Goal: Information Seeking & Learning: Learn about a topic

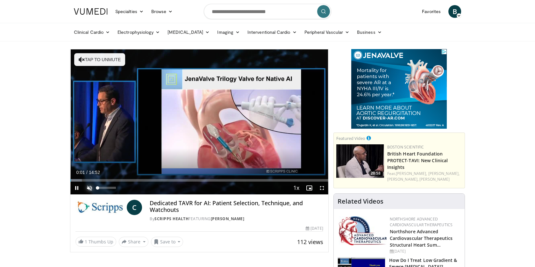
click at [87, 187] on span "Video Player" at bounding box center [89, 187] width 13 height 13
drag, startPoint x: 115, startPoint y: 187, endPoint x: 119, endPoint y: 187, distance: 3.6
click at [119, 187] on div "Mute 100%" at bounding box center [105, 187] width 45 height 13
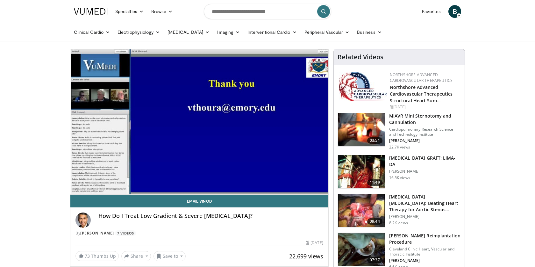
scroll to position [32, 0]
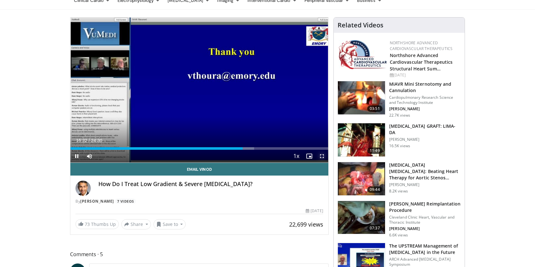
click at [322, 156] on span "Video Player" at bounding box center [321, 156] width 13 height 13
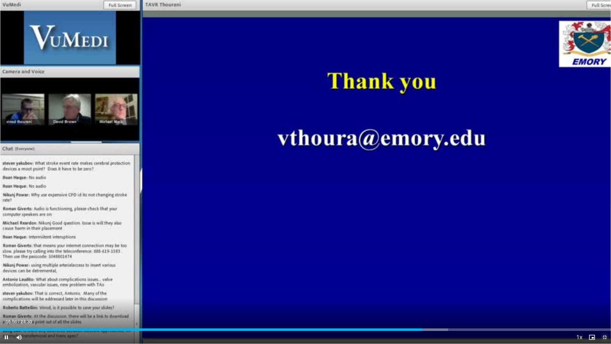
click at [534, 266] on span "Video Player" at bounding box center [604, 337] width 13 height 13
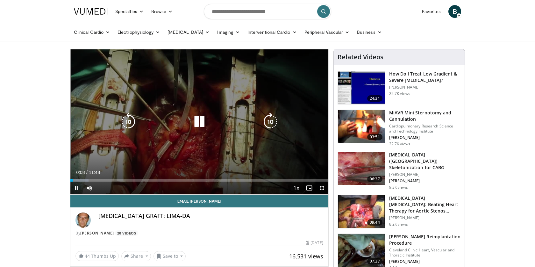
click at [130, 123] on icon "Video Player" at bounding box center [128, 122] width 18 height 18
click at [130, 121] on icon "Video Player" at bounding box center [128, 122] width 18 height 18
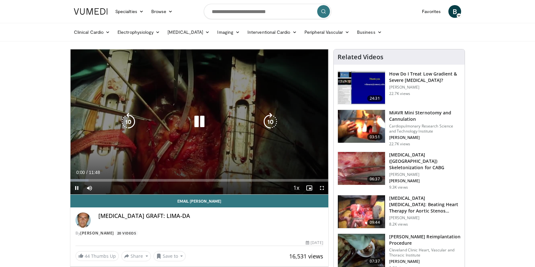
click at [130, 121] on icon "Video Player" at bounding box center [128, 122] width 18 height 18
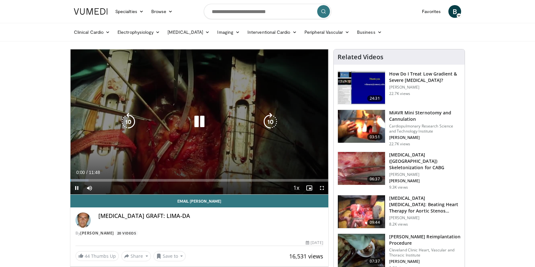
click at [130, 121] on icon "Video Player" at bounding box center [128, 122] width 18 height 18
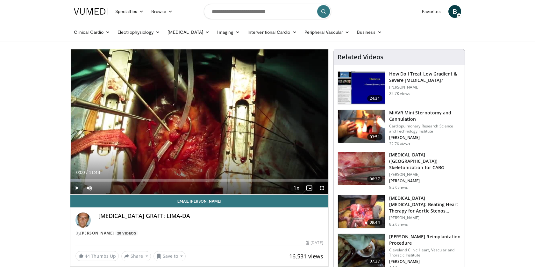
drag, startPoint x: 90, startPoint y: 180, endPoint x: 64, endPoint y: 181, distance: 26.1
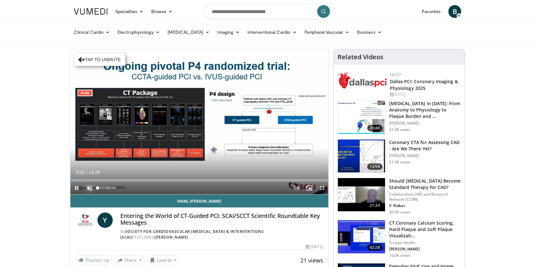
click at [89, 186] on span "Video Player" at bounding box center [89, 187] width 13 height 13
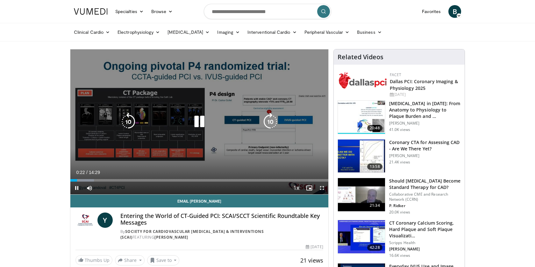
click at [199, 119] on icon "Video Player" at bounding box center [199, 122] width 18 height 18
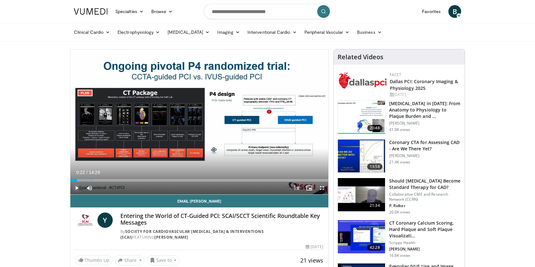
click at [75, 187] on span "Video Player" at bounding box center [76, 187] width 13 height 13
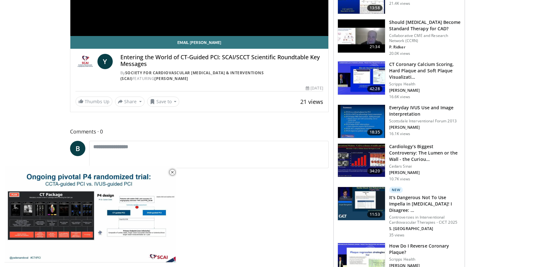
scroll to position [127, 0]
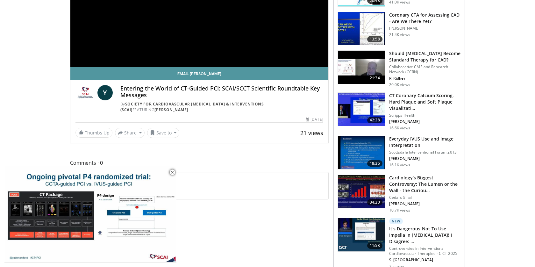
click at [203, 72] on link "Email Yader" at bounding box center [199, 73] width 258 height 13
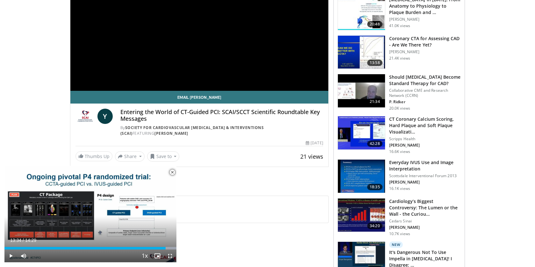
scroll to position [32, 0]
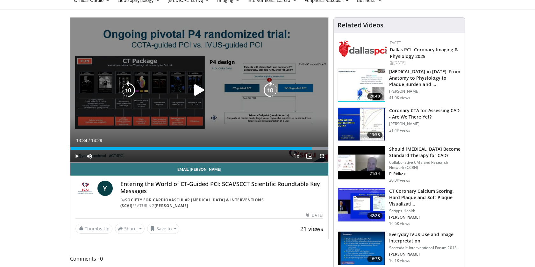
click at [196, 89] on icon "Video Player" at bounding box center [199, 90] width 18 height 18
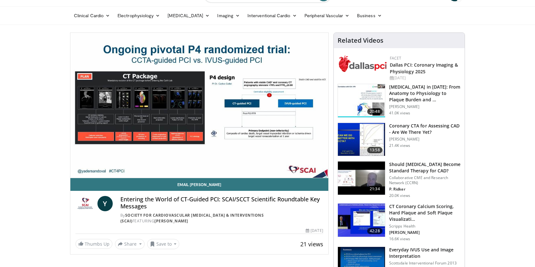
scroll to position [0, 0]
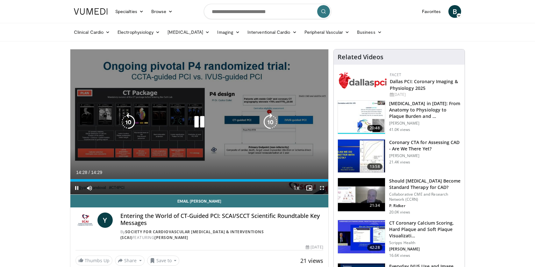
click at [203, 122] on icon "Video Player" at bounding box center [199, 122] width 18 height 18
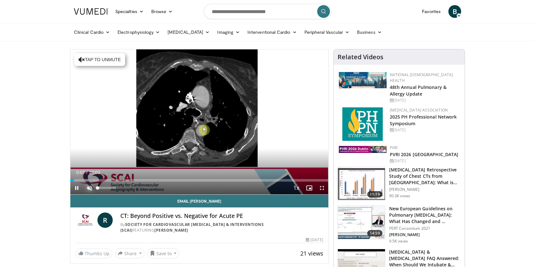
click at [88, 187] on span "Video Player" at bounding box center [89, 187] width 13 height 13
